Goal: Information Seeking & Learning: Learn about a topic

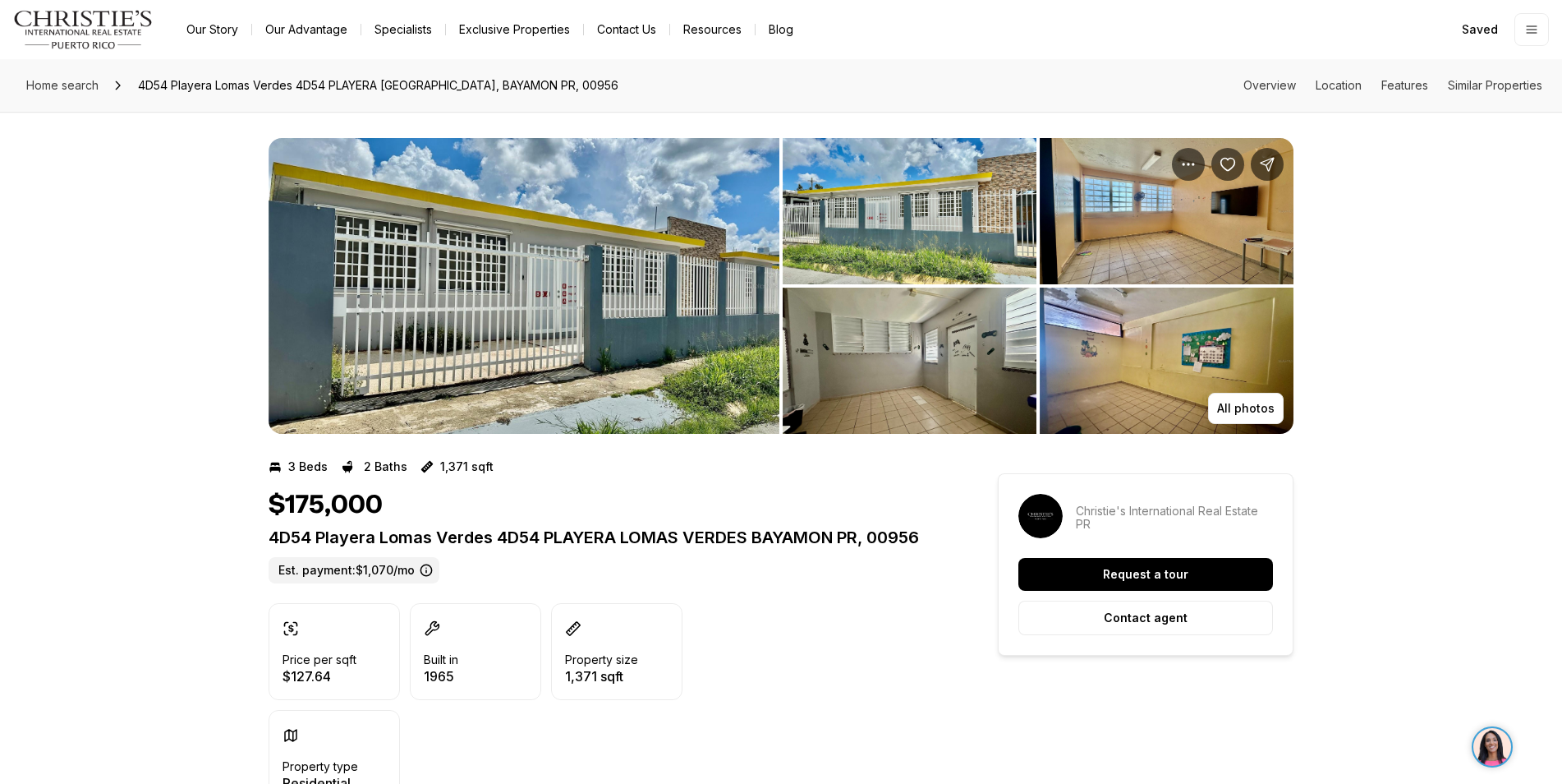
click at [510, 244] on img "View image gallery" at bounding box center [524, 285] width 511 height 296
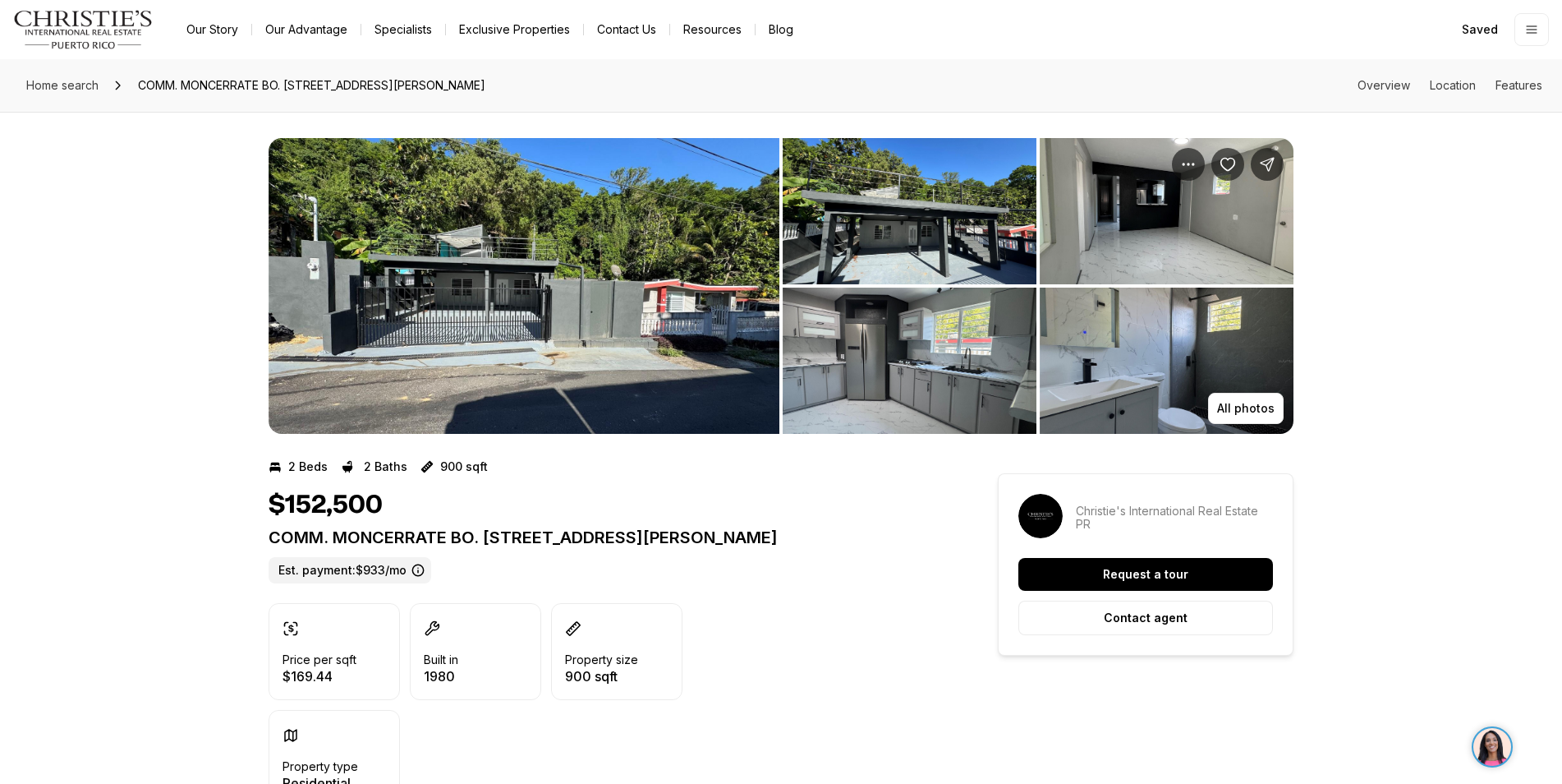
click at [468, 358] on img "View image gallery" at bounding box center [524, 285] width 511 height 296
click at [1217, 166] on button "Save Property: COMM. MONCERRATE BO. BAJURAS #156-C" at bounding box center [1228, 165] width 33 height 33
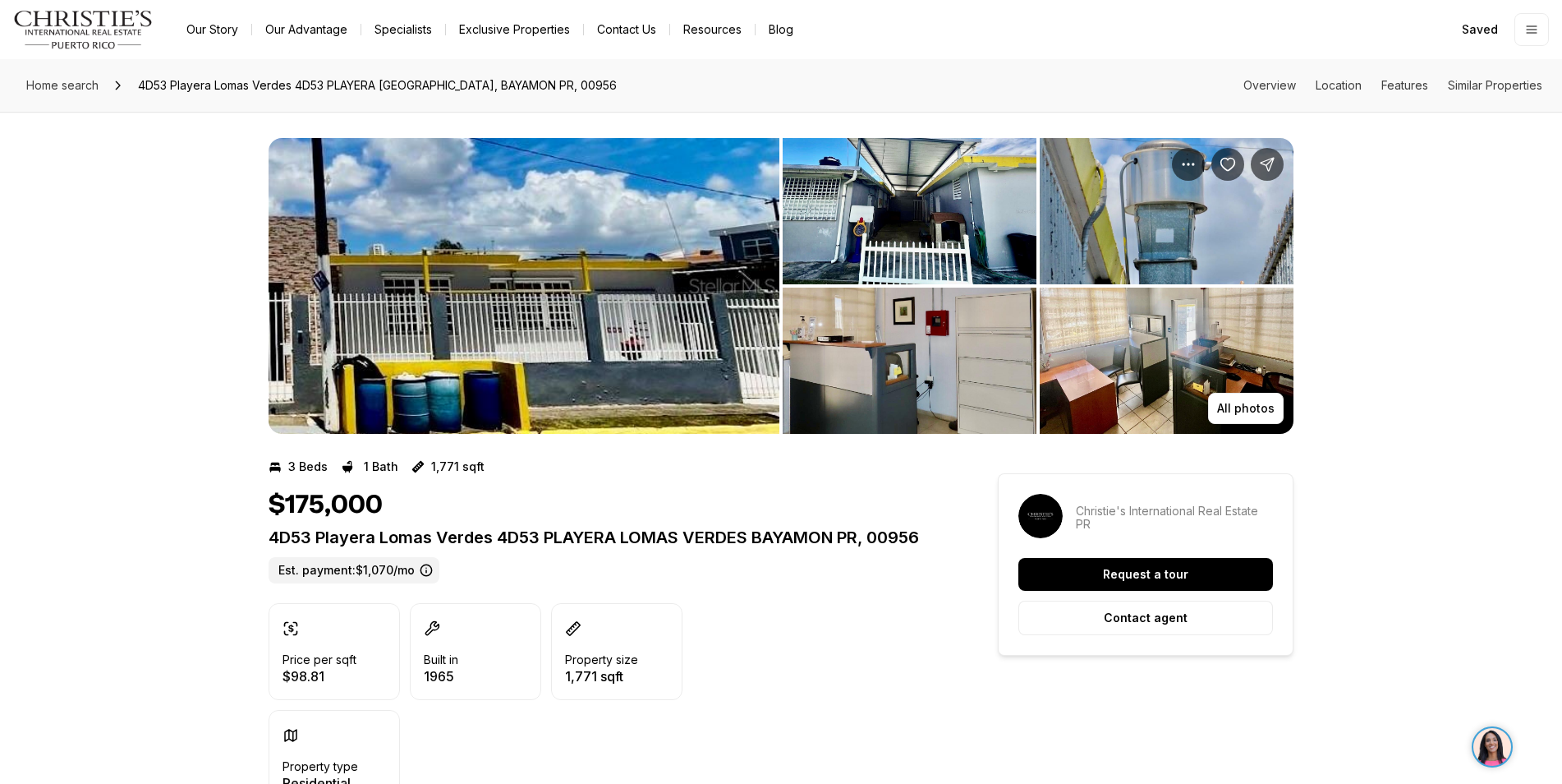
click at [441, 209] on img "View image gallery" at bounding box center [524, 285] width 511 height 296
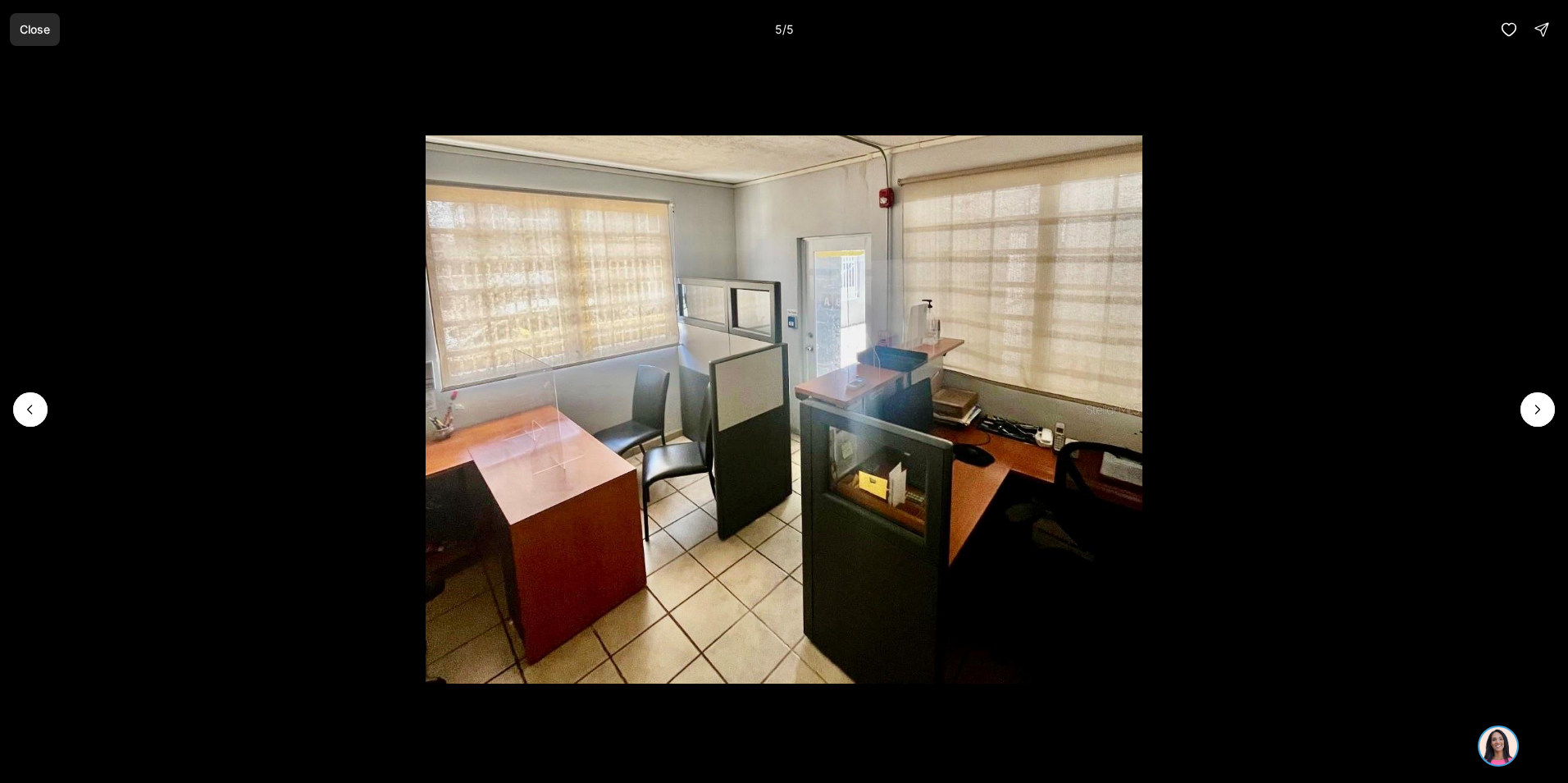
click at [39, 34] on p "Close" at bounding box center [34, 29] width 30 height 13
